Goal: Transaction & Acquisition: Purchase product/service

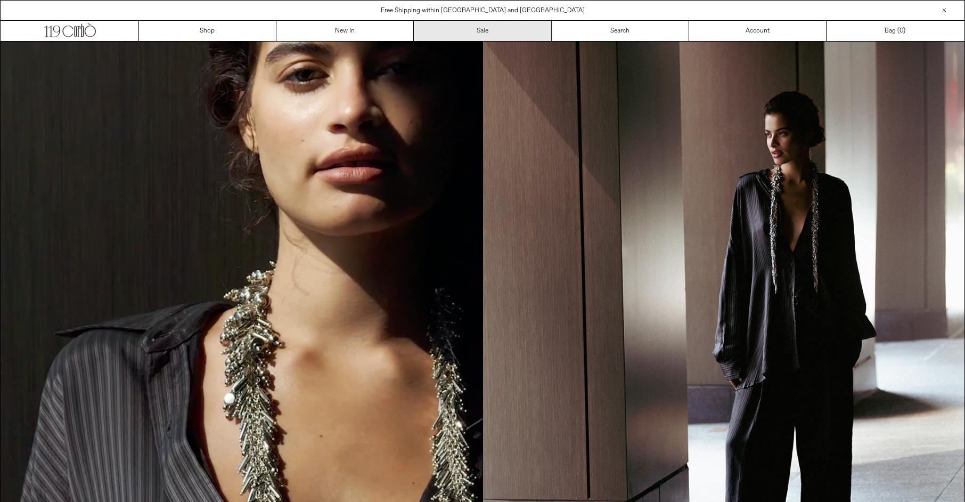
click at [485, 34] on link "Sale" at bounding box center [482, 31] width 137 height 20
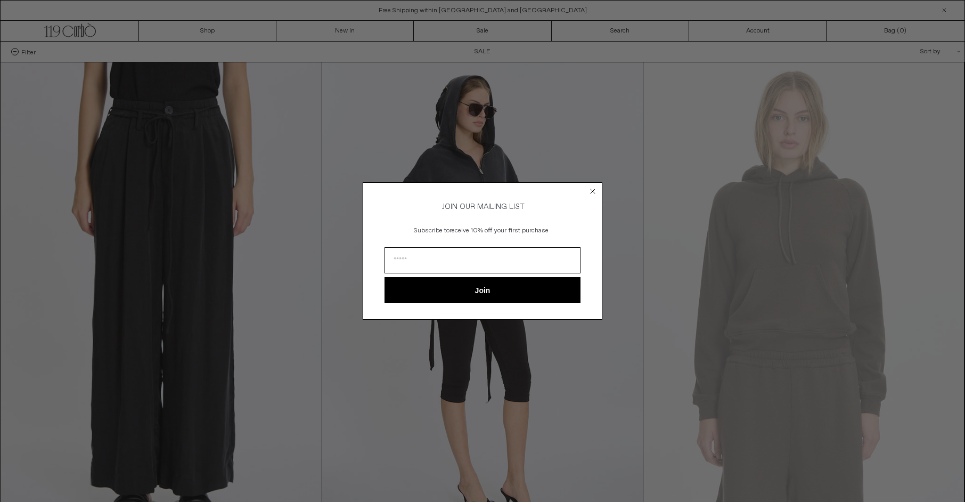
click at [943, 48] on div "Close dialog JOIN OUR MAILING LIST Subscribe to receive 10% off your first purc…" at bounding box center [482, 251] width 965 height 502
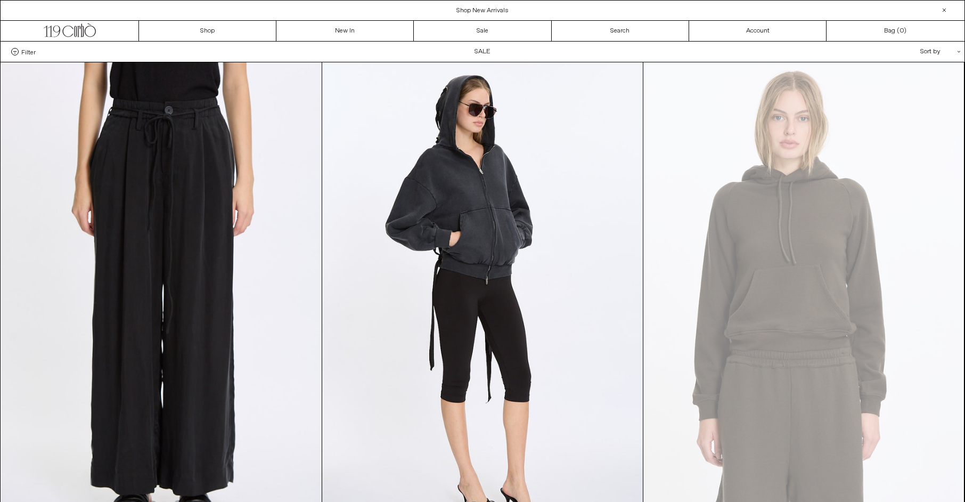
click at [960, 53] on icon ".cls-1{fill:#231f20}" at bounding box center [959, 52] width 3 height 3
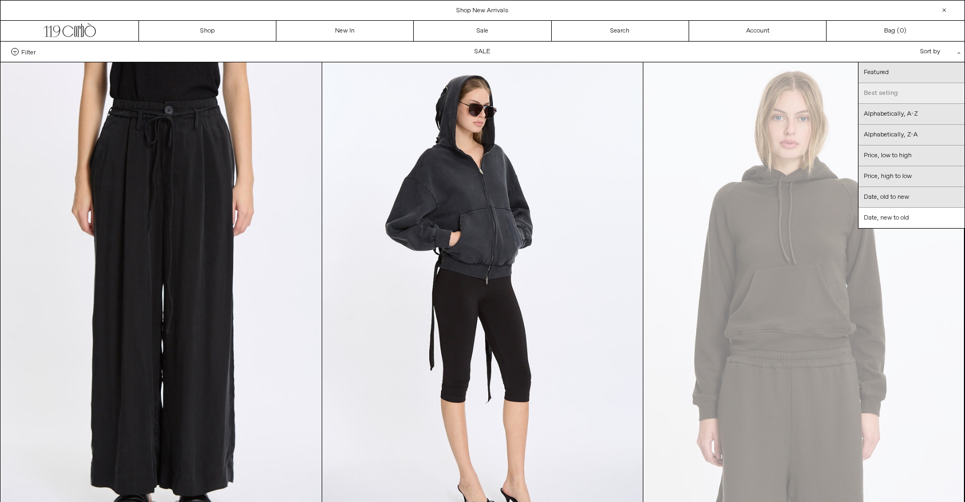
click at [916, 91] on link "Best selling" at bounding box center [912, 93] width 106 height 21
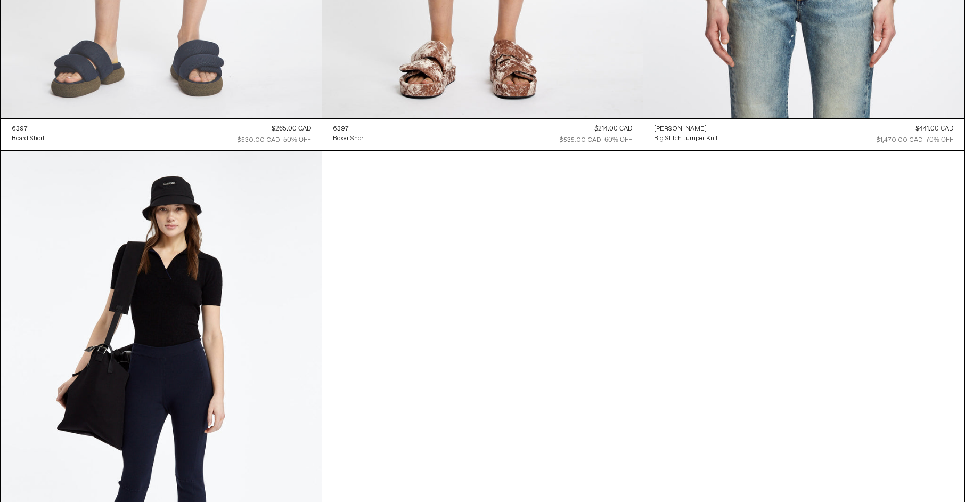
scroll to position [47385, 0]
